Goal: Transaction & Acquisition: Obtain resource

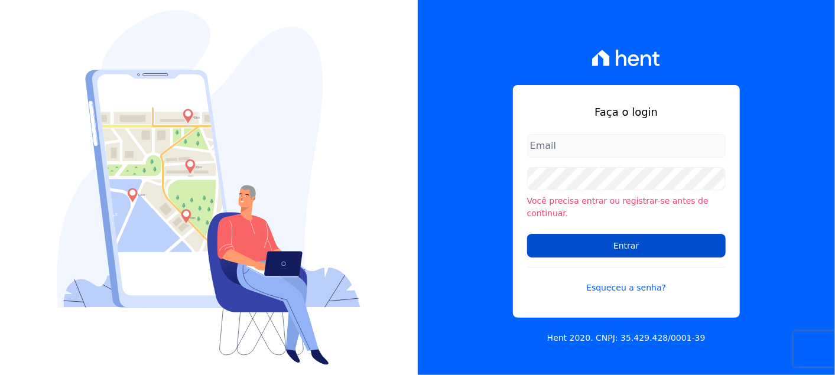
type input "viviane.morandi@e-arke.com"
click at [646, 237] on input "Entrar" at bounding box center [626, 246] width 198 height 24
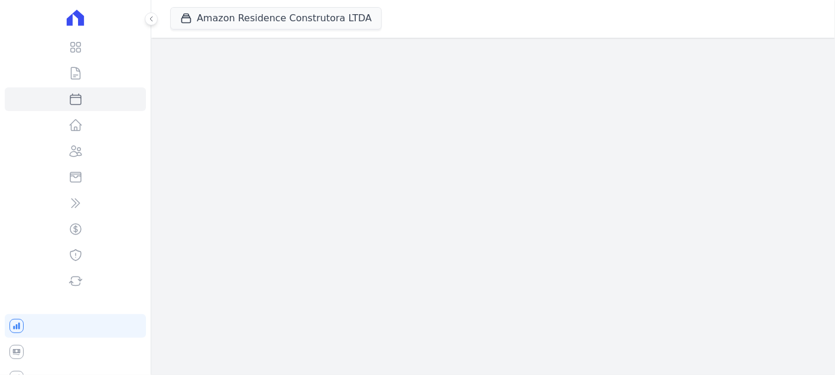
select select
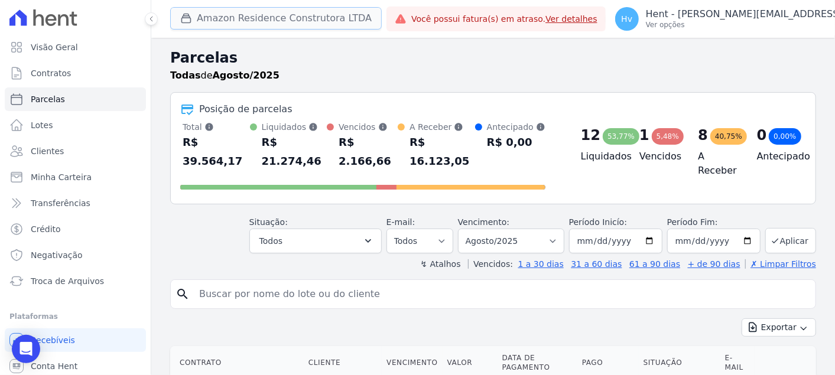
click at [303, 16] on button "Amazon Residence Construtora LTDA" at bounding box center [275, 18] width 211 height 22
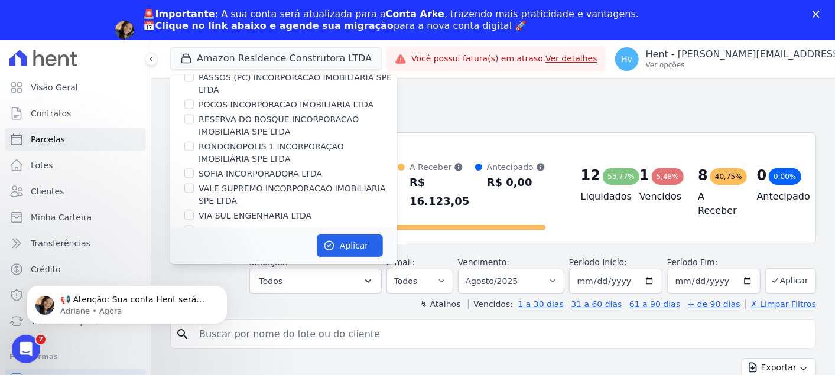
scroll to position [7033, 0]
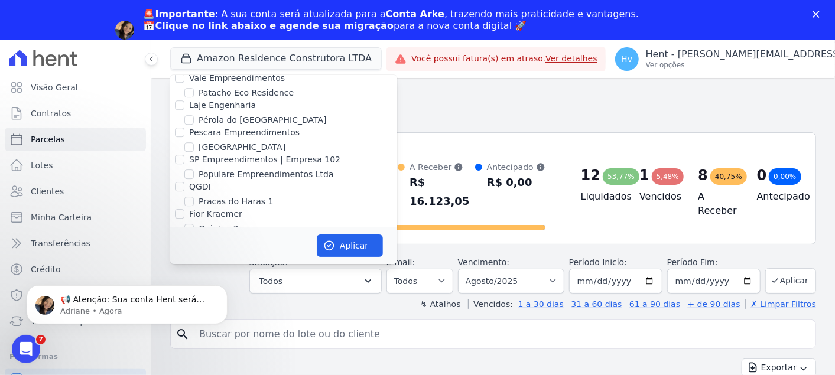
click at [237, 334] on label "Reserva [GEOGRAPHIC_DATA]" at bounding box center [259, 340] width 123 height 12
drag, startPoint x: 237, startPoint y: 167, endPoint x: 191, endPoint y: 165, distance: 46.7
click at [191, 335] on input "Reserva [GEOGRAPHIC_DATA]" at bounding box center [188, 339] width 9 height 9
checkbox input "true"
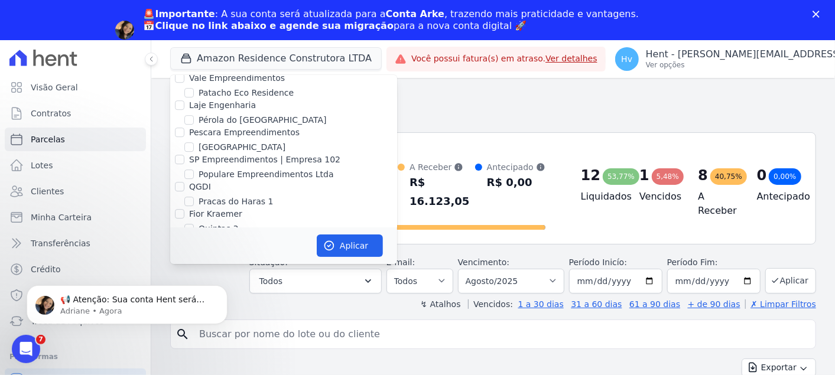
checkbox input "true"
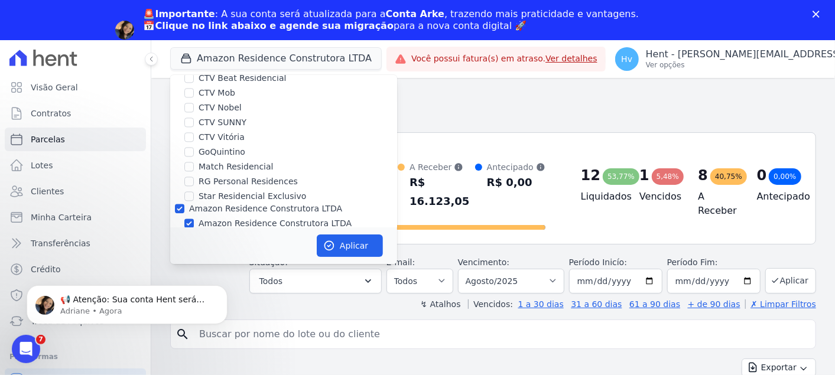
scroll to position [1495, 0]
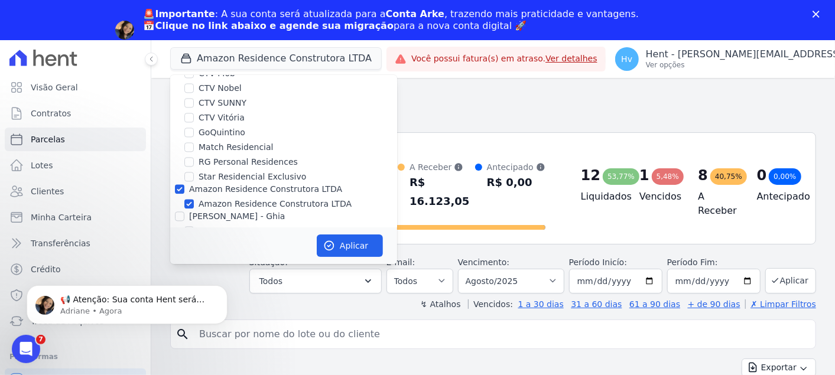
click at [272, 184] on label "Amazon Residence Construtora LTDA" at bounding box center [265, 188] width 153 height 9
click at [184, 184] on input "Amazon Residence Construtora LTDA" at bounding box center [179, 188] width 9 height 9
checkbox input "false"
click at [347, 246] on button "Aplicar" at bounding box center [350, 246] width 66 height 22
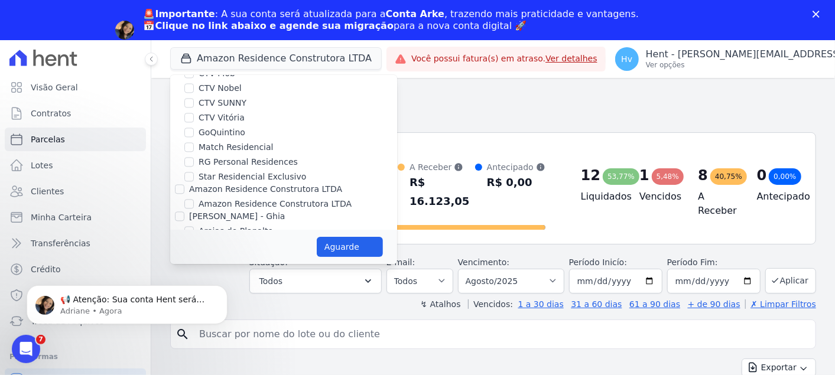
select select
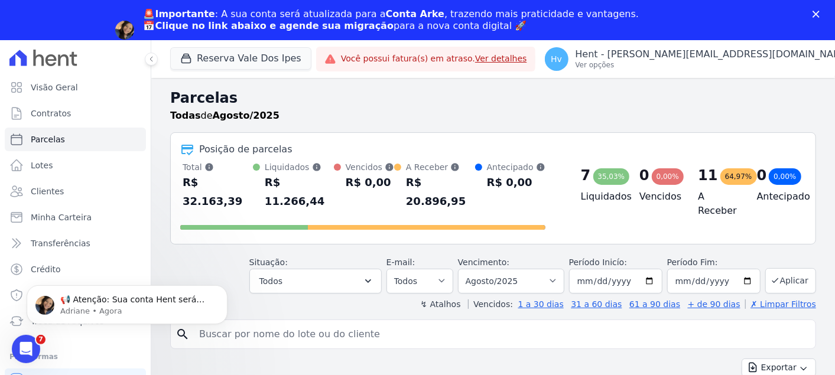
scroll to position [0, 0]
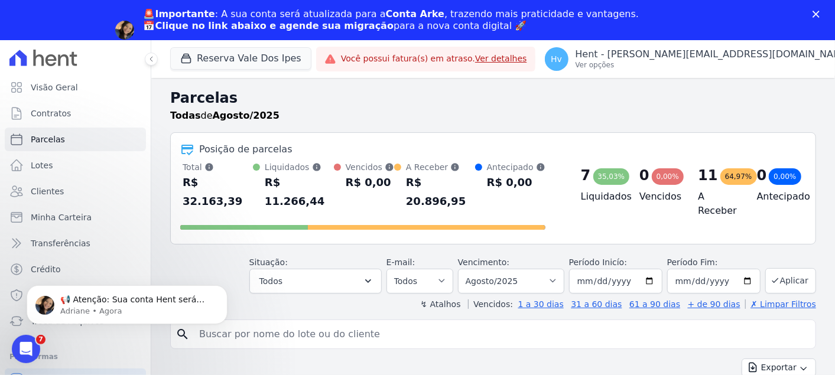
click at [817, 12] on polygon "Fechar" at bounding box center [815, 14] width 7 height 7
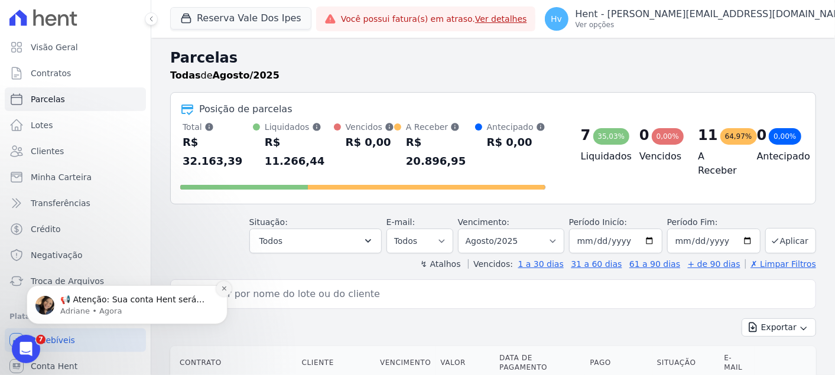
click at [226, 290] on icon "Dismiss notification" at bounding box center [224, 288] width 6 height 6
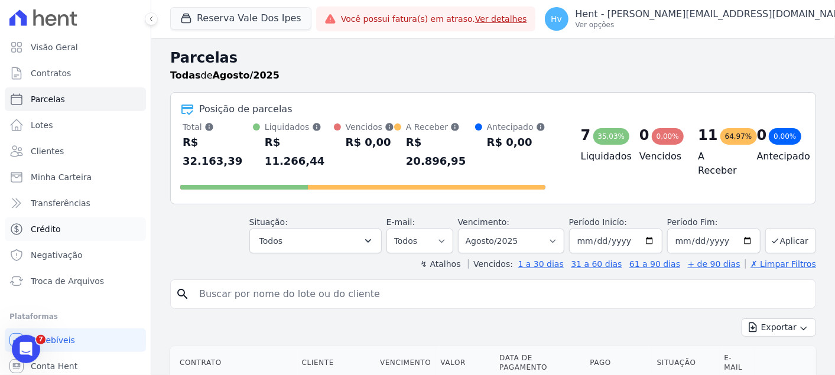
scroll to position [28, 0]
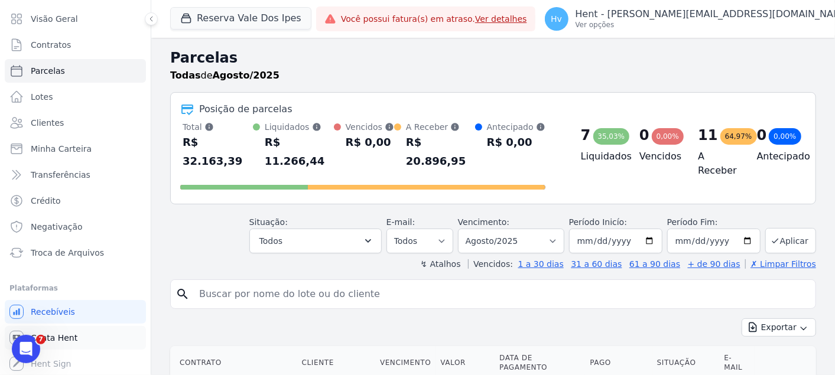
click at [62, 333] on span "Conta Hent" at bounding box center [54, 338] width 47 height 12
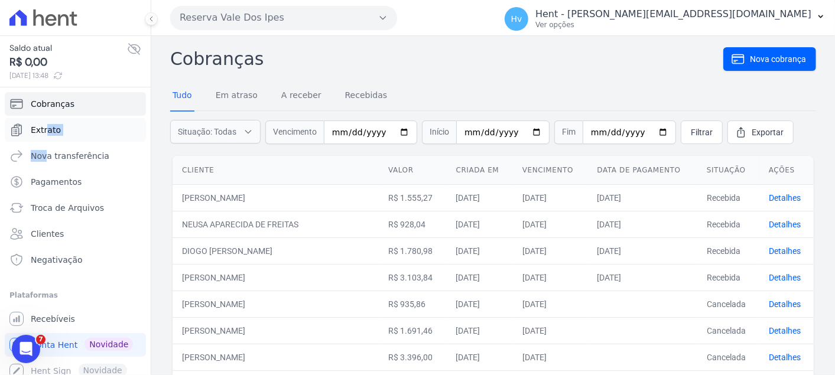
click at [44, 141] on ul "Cobranças Extrato Nova transferência Pagamentos Troca de [GEOGRAPHIC_DATA] Clie…" at bounding box center [75, 182] width 141 height 180
click at [48, 128] on span "Extrato" at bounding box center [46, 130] width 30 height 12
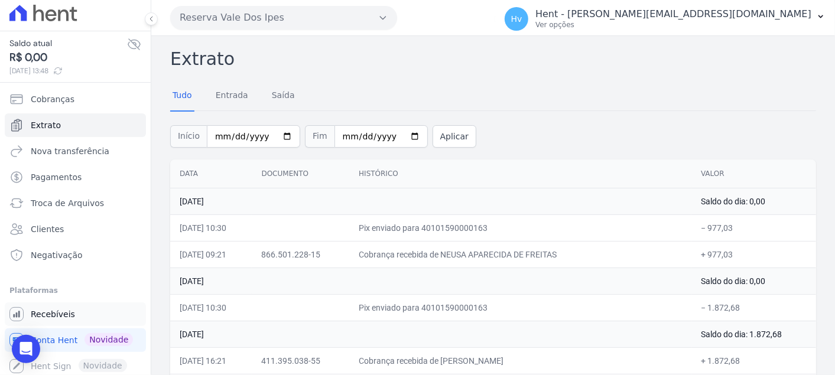
scroll to position [6, 0]
click at [718, 14] on p "Hent - [PERSON_NAME][EMAIL_ADDRESS][DOMAIN_NAME]" at bounding box center [673, 14] width 276 height 12
click at [587, 85] on div "Tudo Entrada [GEOGRAPHIC_DATA]" at bounding box center [493, 96] width 646 height 29
click at [38, 310] on span "Recebíveis" at bounding box center [53, 313] width 44 height 12
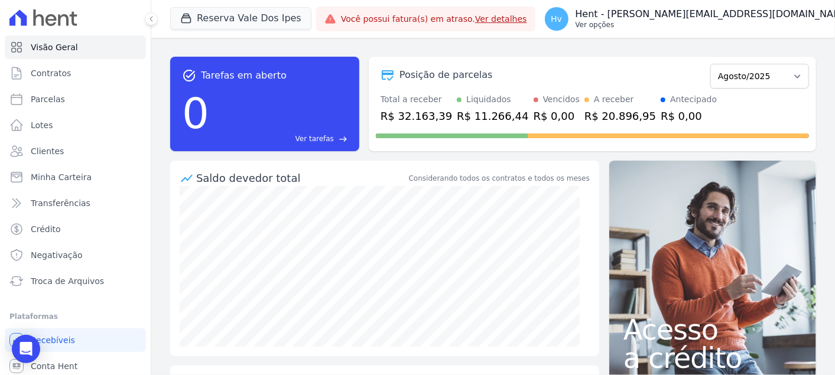
click at [704, 24] on p "Ver opções" at bounding box center [713, 24] width 276 height 9
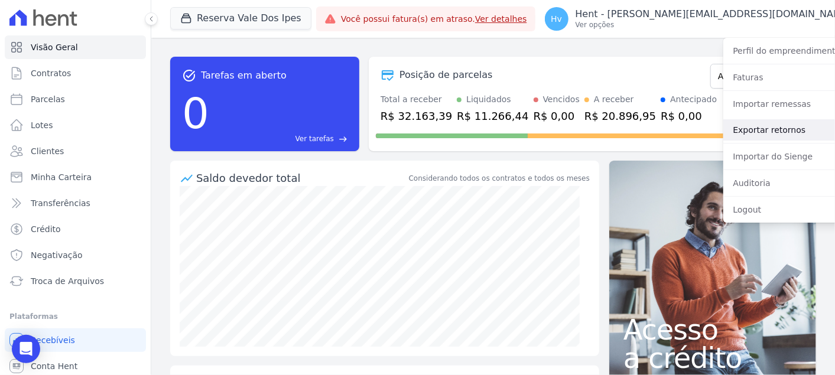
click at [726, 125] on link "Exportar retornos" at bounding box center [798, 129] width 151 height 21
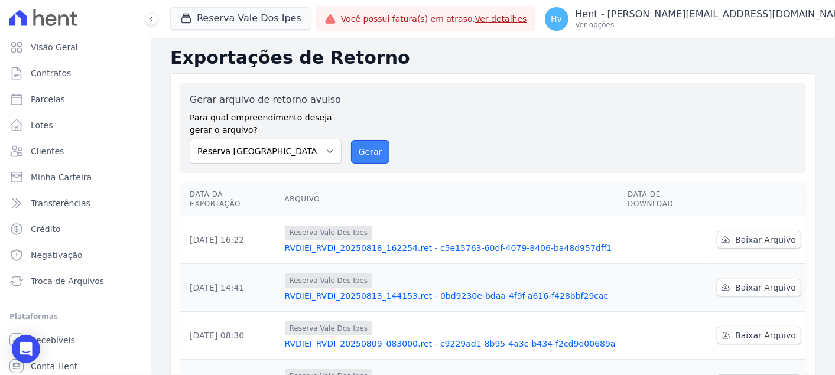
click at [376, 154] on button "Gerar" at bounding box center [370, 152] width 39 height 24
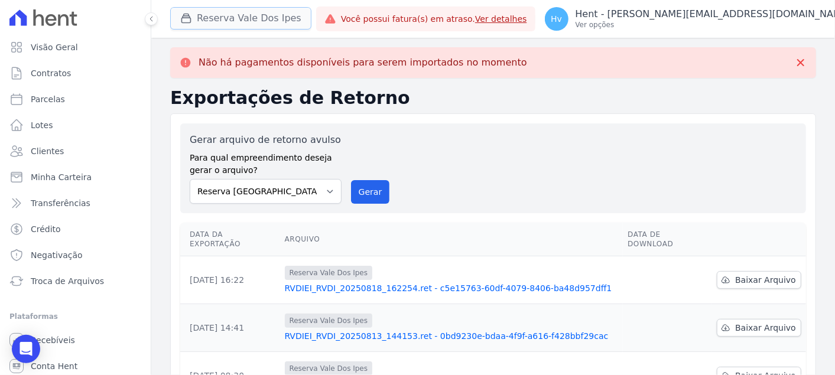
click at [262, 19] on button "Reserva Vale Dos Ipes" at bounding box center [240, 18] width 141 height 22
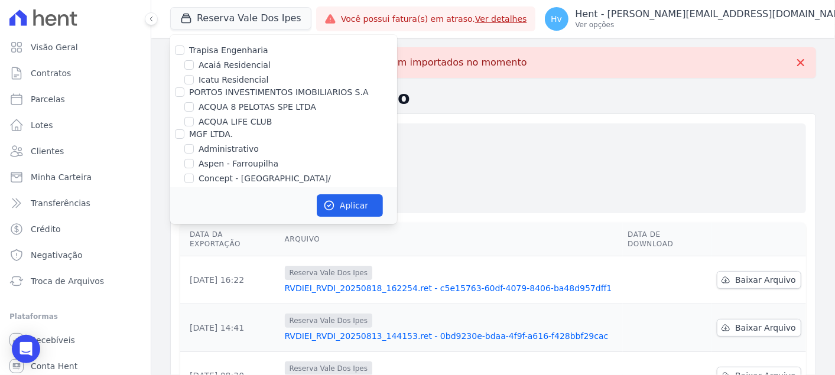
scroll to position [4371, 0]
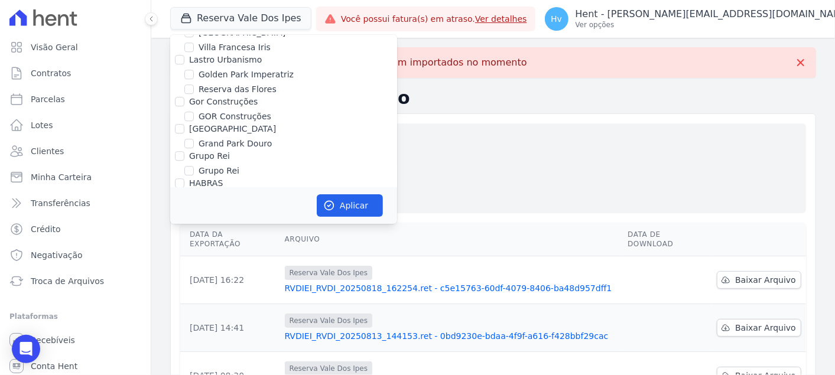
click at [289, 246] on label "HARAS ROYAL URBANISMO" at bounding box center [253, 252] width 110 height 12
click at [194, 248] on input "HARAS ROYAL URBANISMO" at bounding box center [188, 252] width 9 height 9
checkbox input "true"
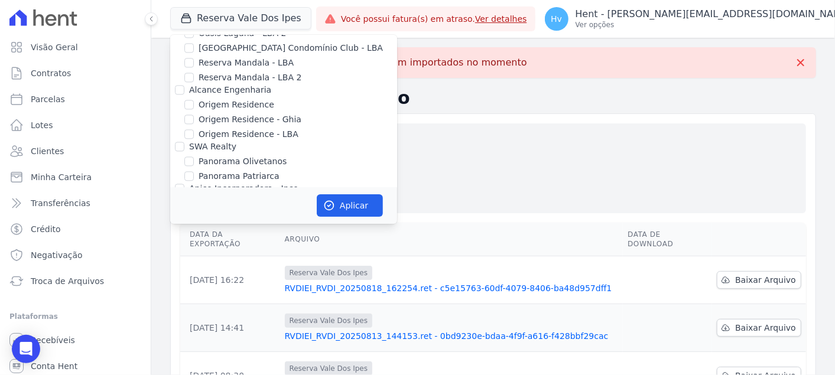
scroll to position [7057, 0]
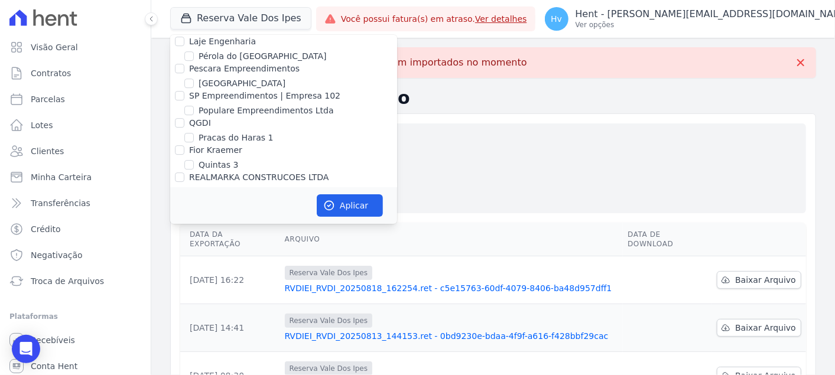
click at [268, 256] on label "Reserva Vale dos Ipes Empreendimento" at bounding box center [271, 260] width 164 height 9
click at [184, 256] on input "Reserva Vale dos Ipes Empreendimento" at bounding box center [179, 260] width 9 height 9
checkbox input "false"
click at [349, 206] on button "Aplicar" at bounding box center [350, 205] width 66 height 22
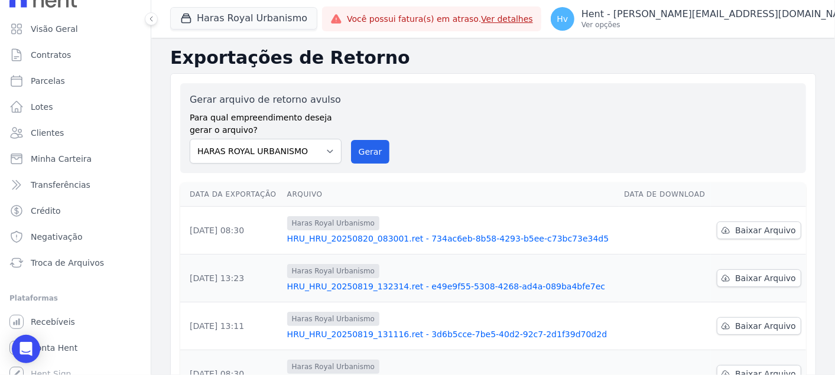
scroll to position [28, 0]
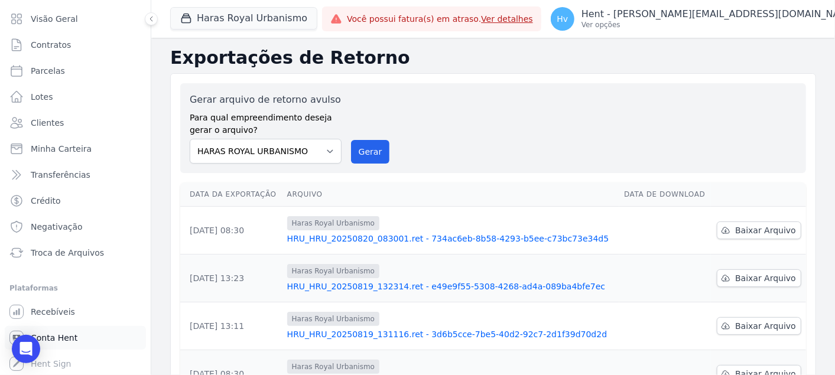
click at [59, 340] on span "Conta Hent" at bounding box center [54, 338] width 47 height 12
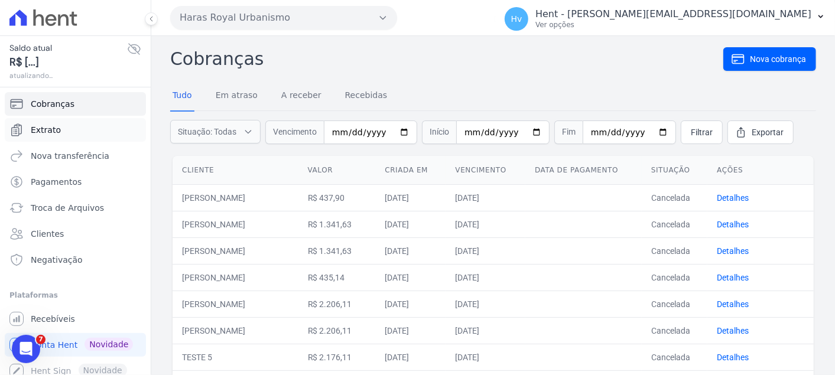
click at [70, 131] on link "Extrato" at bounding box center [75, 130] width 141 height 24
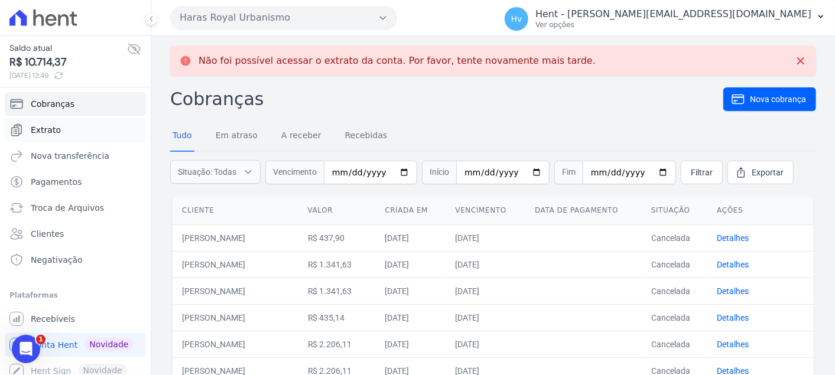
click at [60, 128] on link "Extrato" at bounding box center [75, 130] width 141 height 24
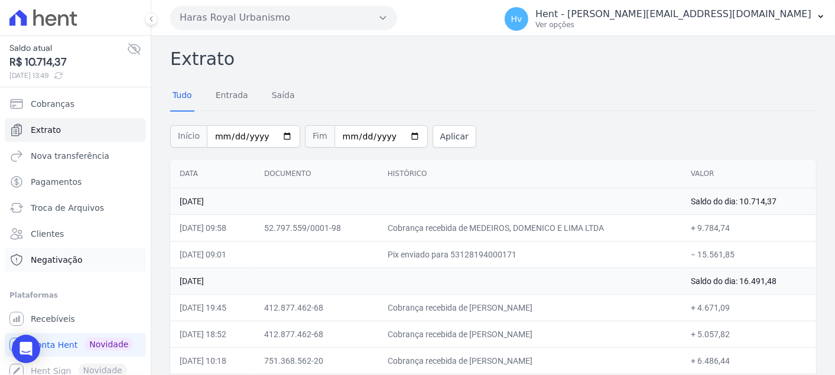
scroll to position [6, 0]
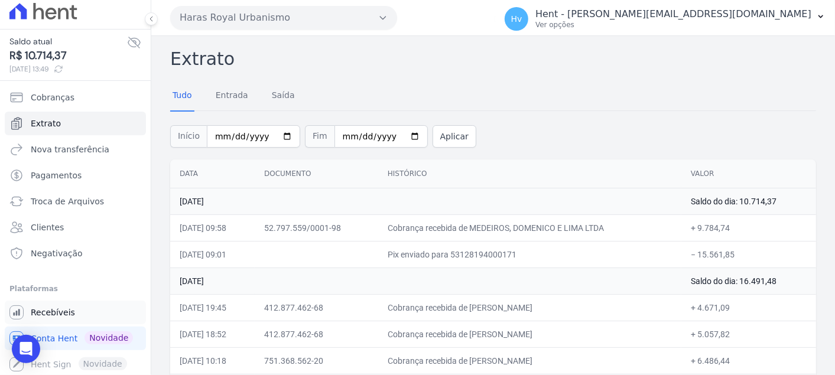
click at [60, 311] on span "Recebíveis" at bounding box center [53, 313] width 44 height 12
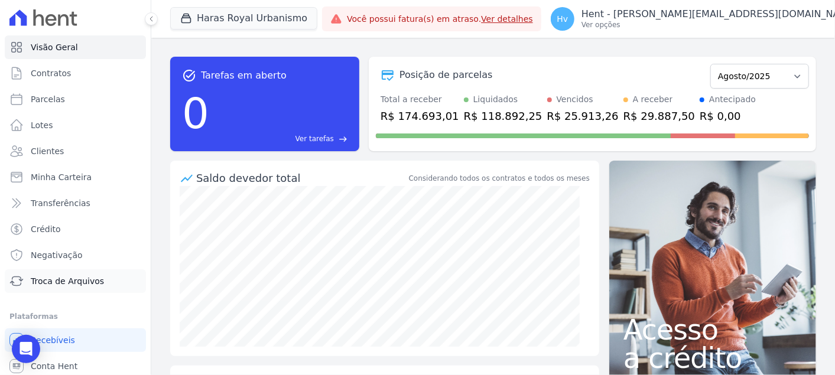
drag, startPoint x: 75, startPoint y: 285, endPoint x: 96, endPoint y: 289, distance: 21.2
click at [74, 285] on span "Troca de Arquivos" at bounding box center [67, 281] width 73 height 12
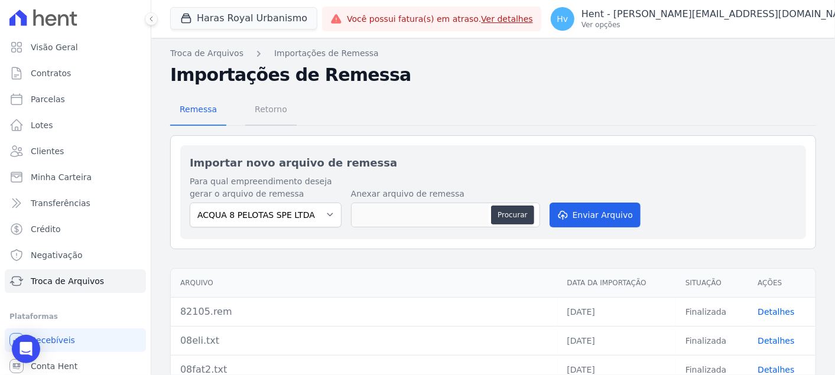
click at [265, 115] on span "Retorno" at bounding box center [271, 109] width 47 height 24
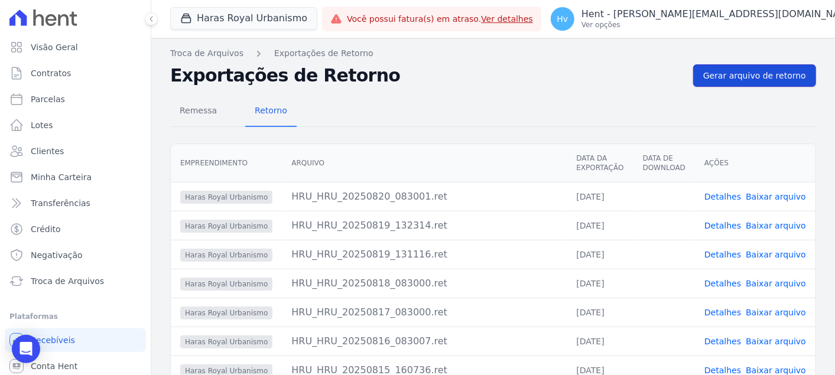
click at [729, 79] on span "Gerar arquivo de retorno" at bounding box center [754, 76] width 103 height 12
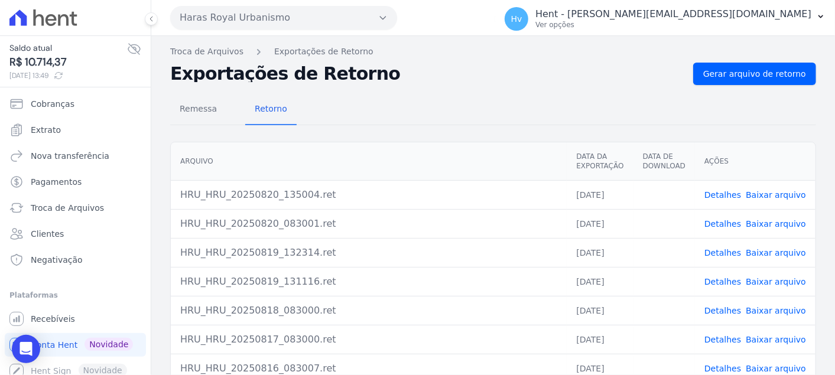
drag, startPoint x: 766, startPoint y: 1, endPoint x: 497, endPoint y: 24, distance: 269.1
click at [490, 24] on div "Haras Royal Urbanismo Trapisa Engenharia Acaiá Residencial Icatu Residencial PO…" at bounding box center [330, 17] width 320 height 37
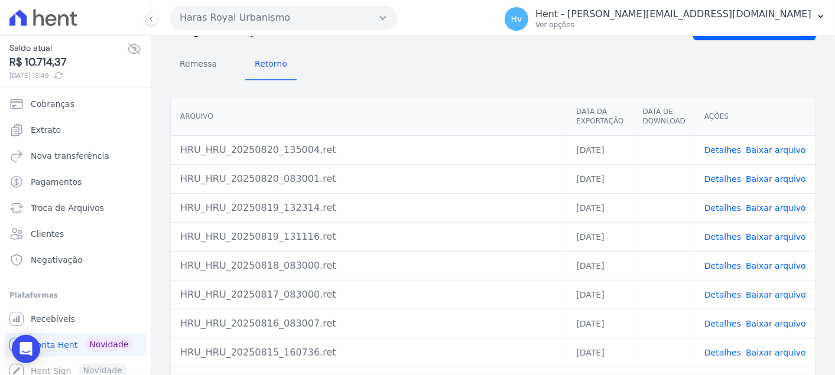
scroll to position [66, 0]
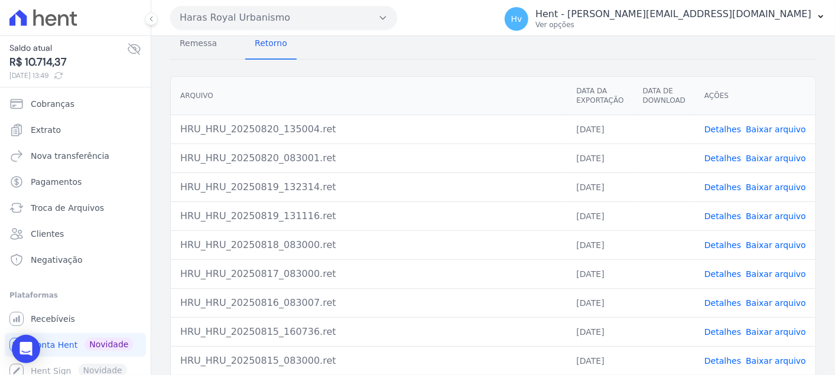
drag, startPoint x: 186, startPoint y: 217, endPoint x: 288, endPoint y: 218, distance: 102.8
click at [288, 218] on div "HRU_HRU_20250819_131116.ret" at bounding box center [368, 216] width 377 height 14
click at [466, 185] on div "HRU_HRU_20250819_132314.ret" at bounding box center [368, 187] width 377 height 14
click at [761, 183] on link "Baixar arquivo" at bounding box center [776, 187] width 60 height 9
click at [791, 57] on div "Remessa Retorno" at bounding box center [493, 44] width 646 height 31
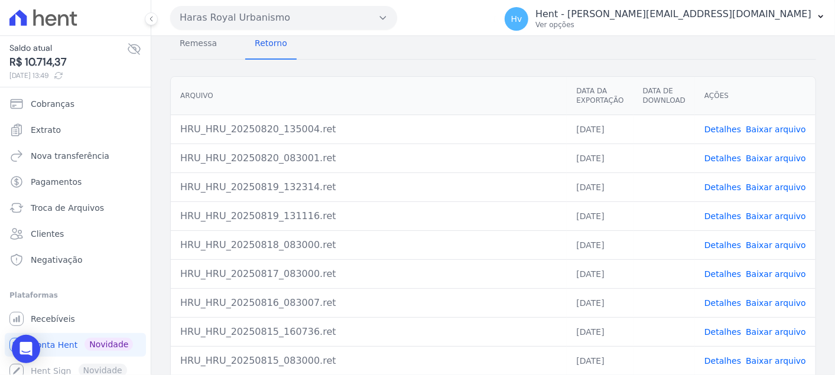
click at [783, 157] on link "Baixar arquivo" at bounding box center [776, 158] width 60 height 9
click at [785, 129] on link "Baixar arquivo" at bounding box center [776, 129] width 60 height 9
click at [425, 54] on div "Remessa Retorno" at bounding box center [493, 44] width 646 height 31
click at [50, 128] on span "Extrato" at bounding box center [46, 130] width 30 height 12
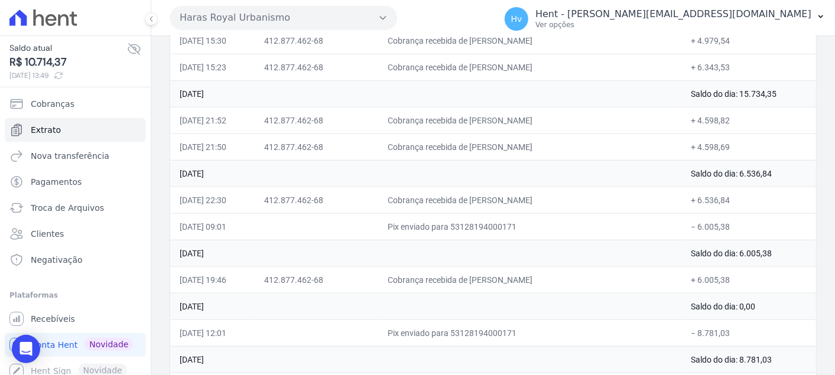
scroll to position [459, 0]
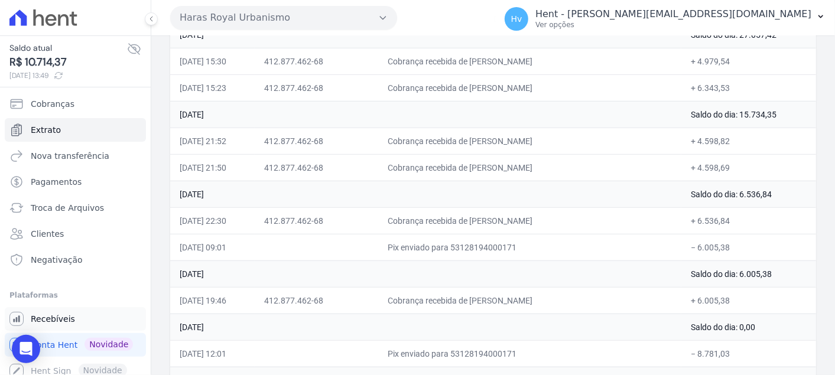
click at [63, 313] on span "Recebíveis" at bounding box center [53, 319] width 44 height 12
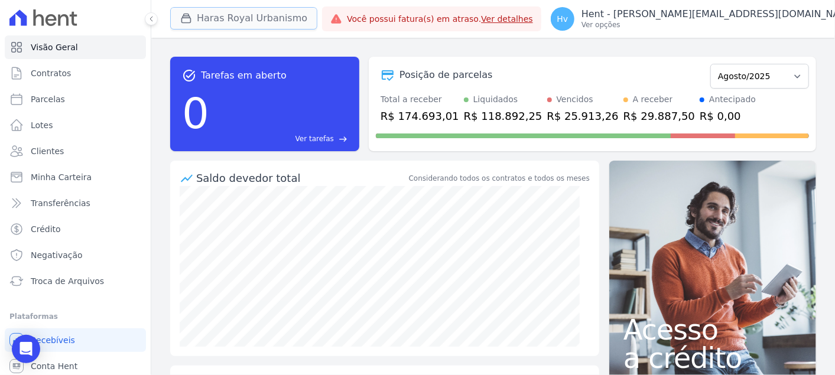
click at [285, 12] on button "Haras Royal Urbanismo" at bounding box center [243, 18] width 147 height 22
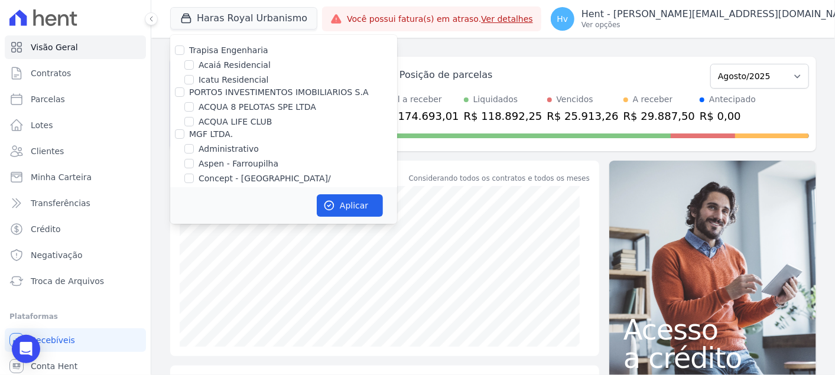
scroll to position [4371, 0]
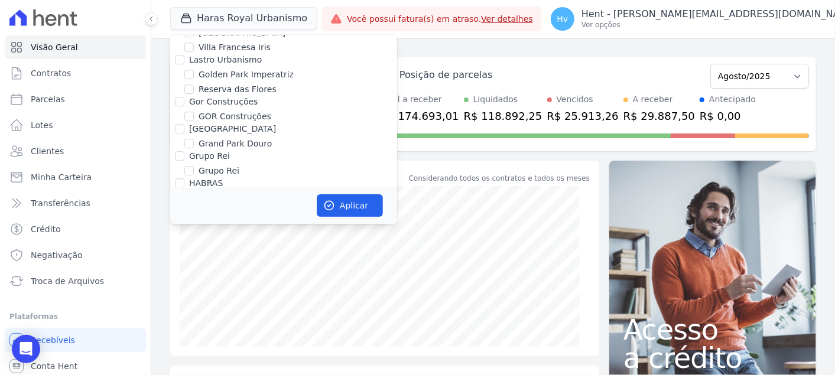
click at [295, 219] on label "HARAS ROYAL RESIDENCE - [GEOGRAPHIC_DATA]" at bounding box center [297, 231] width 198 height 25
click at [194, 220] on input "HARAS ROYAL RESIDENCE - [GEOGRAPHIC_DATA]" at bounding box center [188, 224] width 9 height 9
checkbox input "true"
click at [268, 246] on label "HARAS ROYAL URBANISMO" at bounding box center [253, 252] width 110 height 12
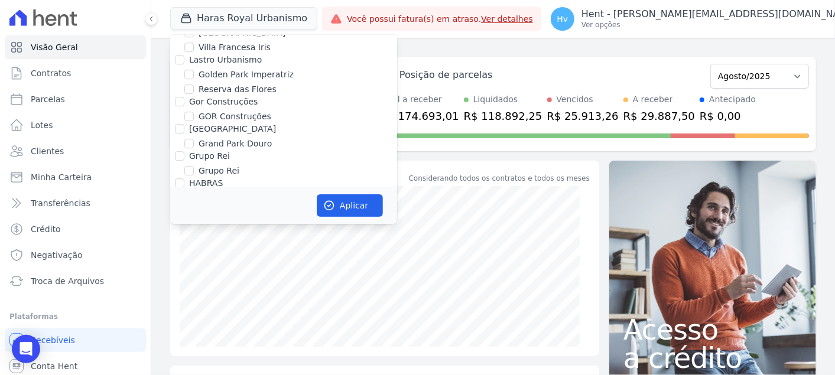
click at [194, 248] on input "HARAS ROYAL URBANISMO" at bounding box center [188, 252] width 9 height 9
checkbox input "false"
click at [341, 208] on button "Aplicar" at bounding box center [350, 205] width 66 height 22
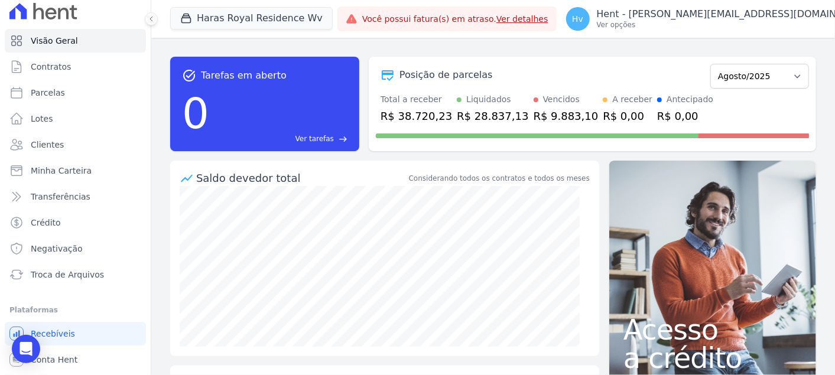
scroll to position [28, 0]
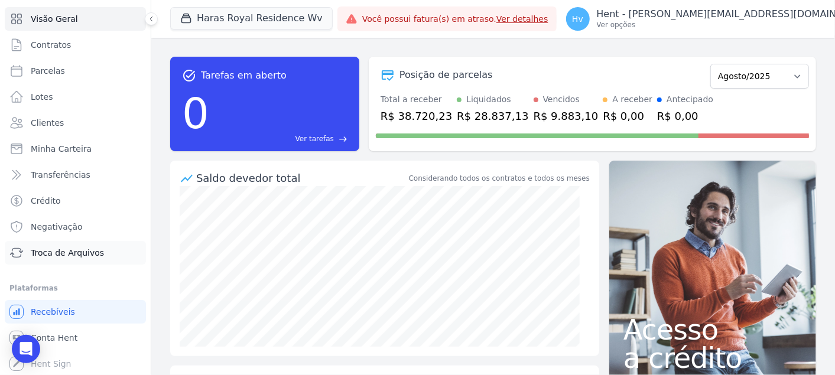
click at [71, 254] on span "Troca de Arquivos" at bounding box center [67, 253] width 73 height 12
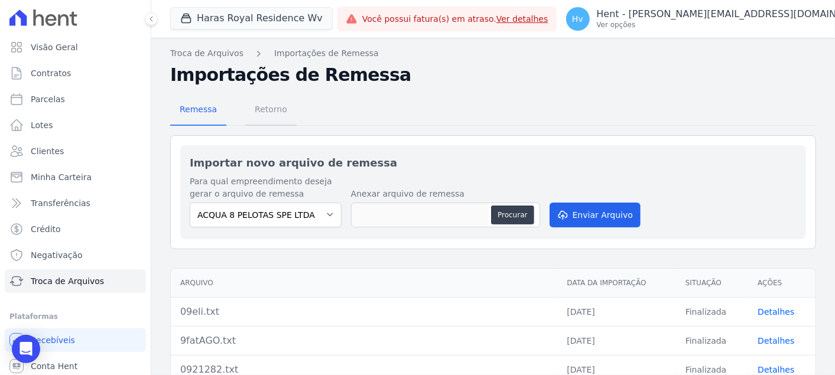
click at [276, 112] on span "Retorno" at bounding box center [271, 109] width 47 height 24
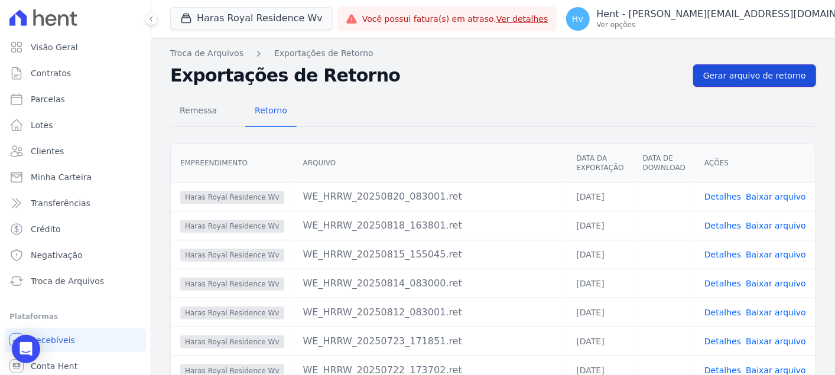
click at [770, 72] on span "Gerar arquivo de retorno" at bounding box center [754, 76] width 103 height 12
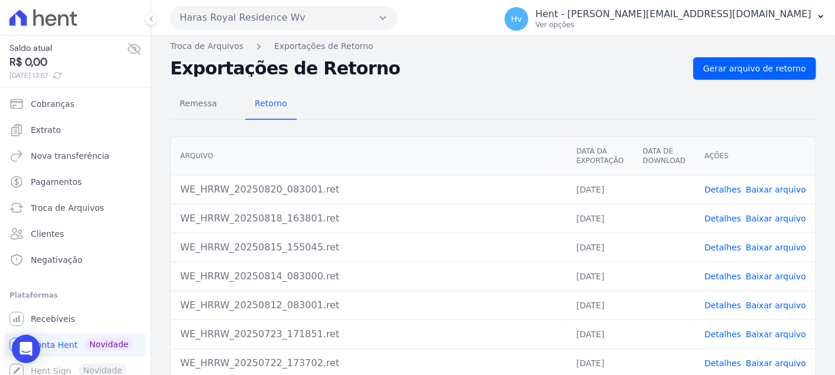
scroll to position [66, 0]
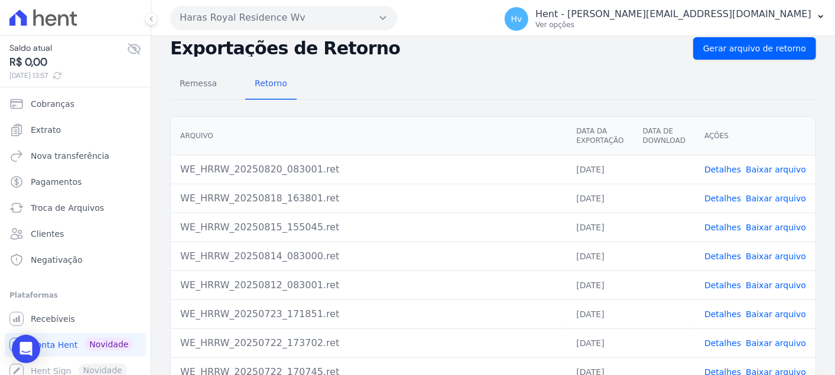
click at [787, 167] on link "Baixar arquivo" at bounding box center [776, 169] width 60 height 9
click at [51, 120] on link "Extrato" at bounding box center [75, 130] width 141 height 24
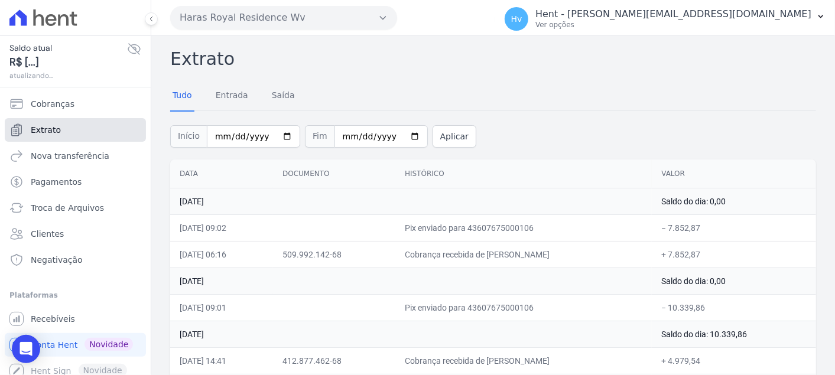
click at [59, 136] on link "Extrato" at bounding box center [75, 130] width 141 height 24
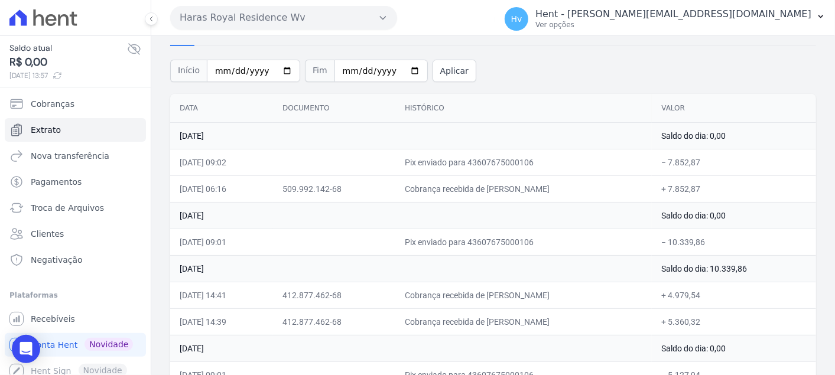
scroll to position [131, 0]
